Goal: Ask a question

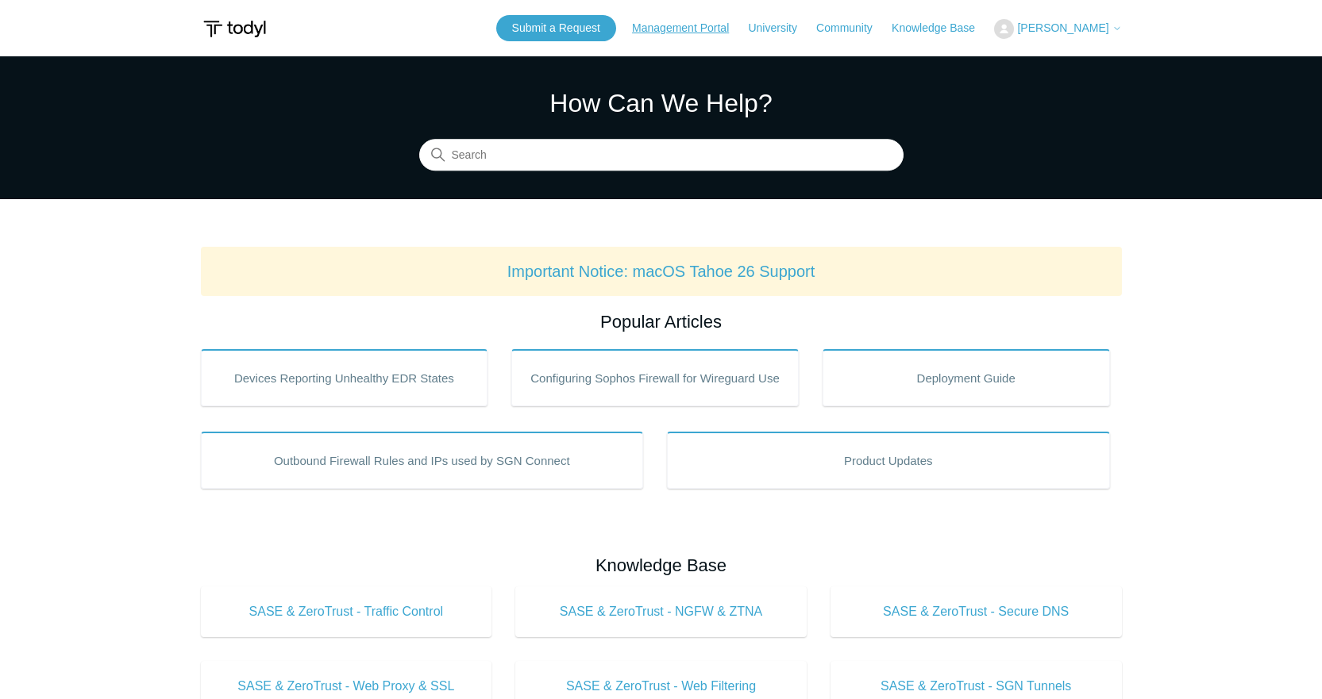
click at [667, 30] on link "Management Portal" at bounding box center [688, 28] width 113 height 17
click at [559, 20] on link "Submit a Request" at bounding box center [556, 28] width 120 height 26
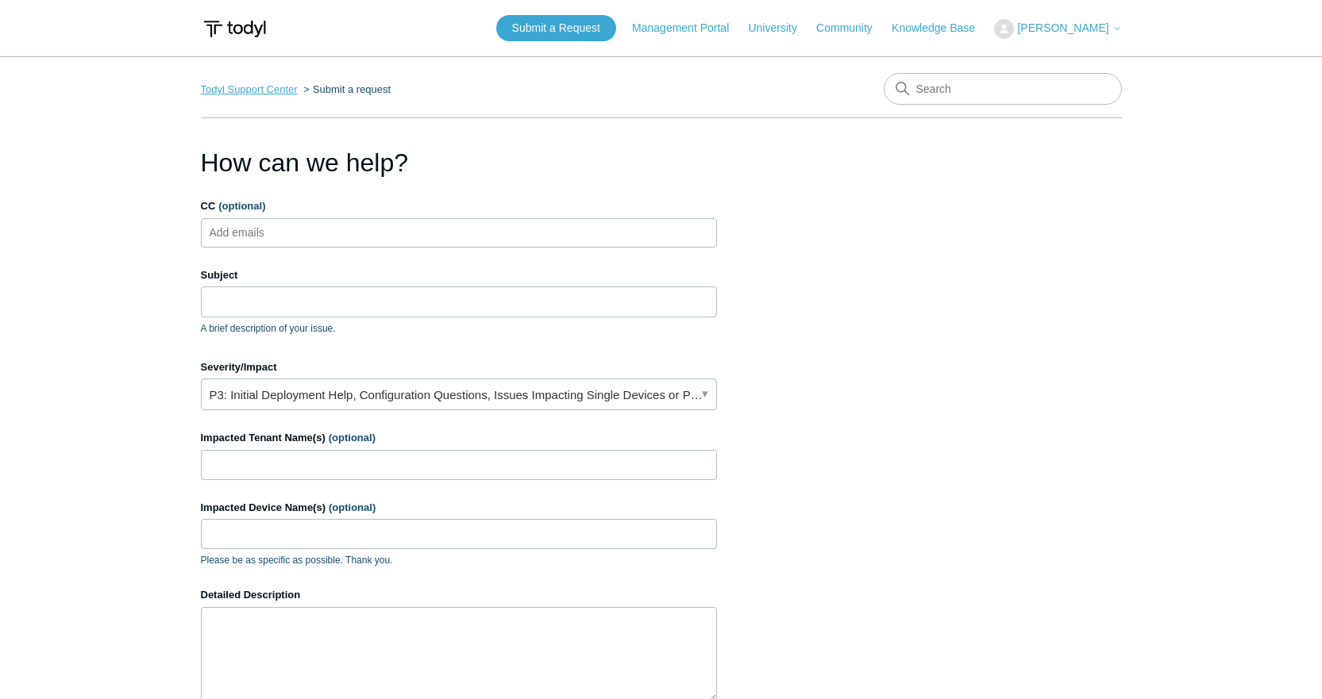
click at [255, 91] on link "Todyl Support Center" at bounding box center [249, 89] width 97 height 12
